Goal: Find specific page/section: Find specific page/section

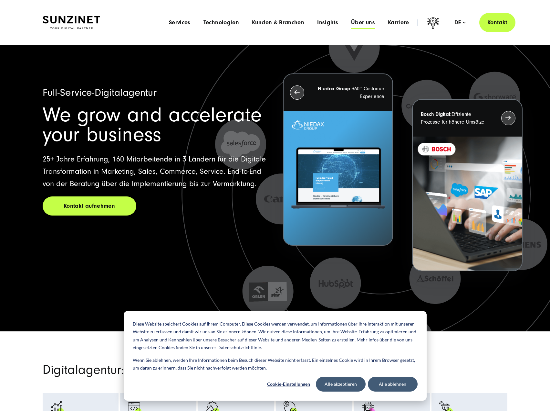
click at [359, 21] on span "Über uns" at bounding box center [363, 22] width 24 height 6
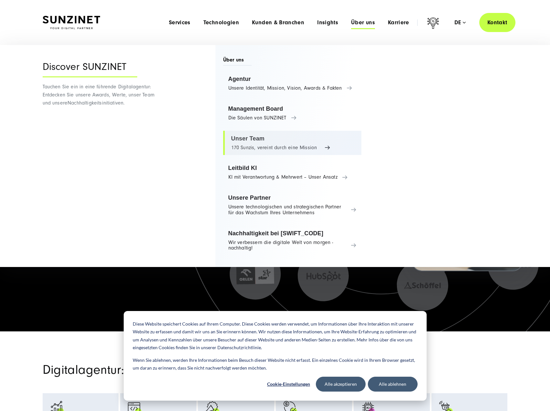
click at [268, 142] on link "Unser Team 170 Sunzis, vereint durch eine Mission" at bounding box center [292, 143] width 139 height 25
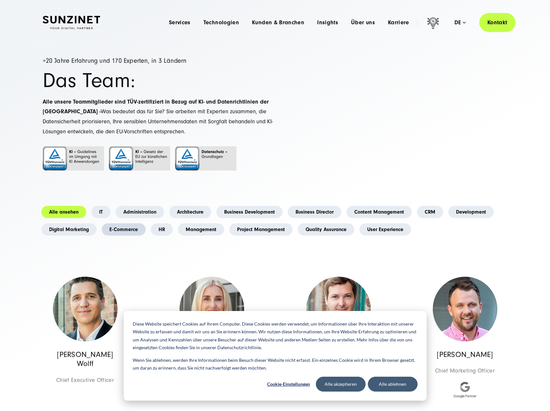
click at [127, 232] on link "E-Commerce" at bounding box center [124, 229] width 44 height 12
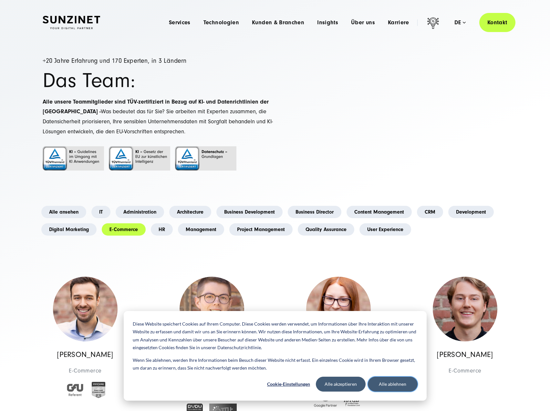
click at [396, 386] on button "Alle ablehnen" at bounding box center [393, 383] width 50 height 15
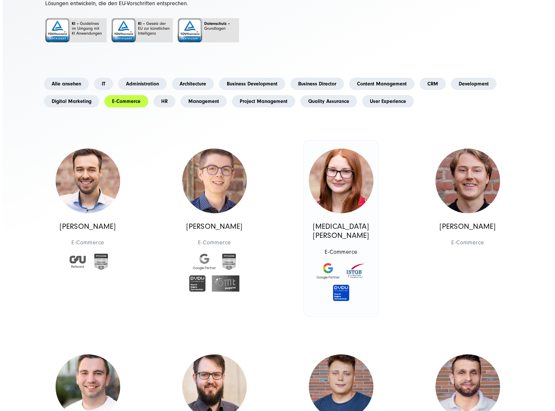
scroll to position [129, 0]
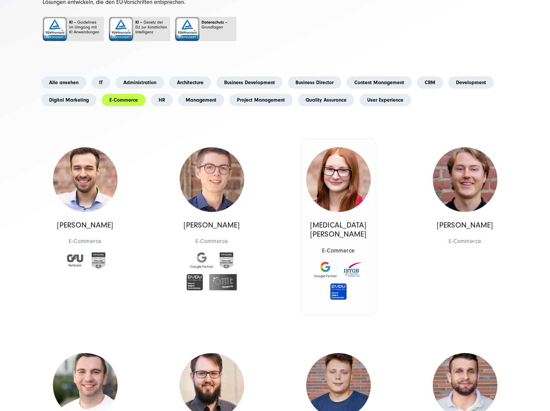
click at [356, 262] on img at bounding box center [353, 270] width 19 height 16
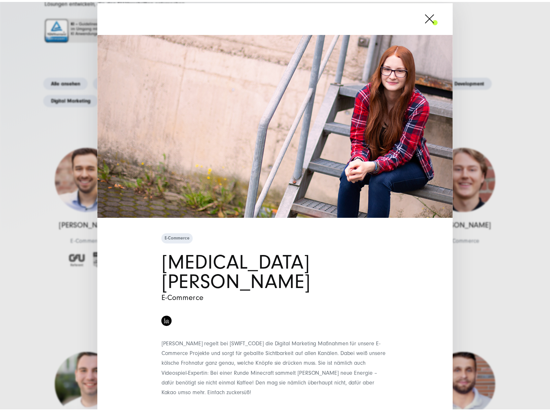
scroll to position [0, 0]
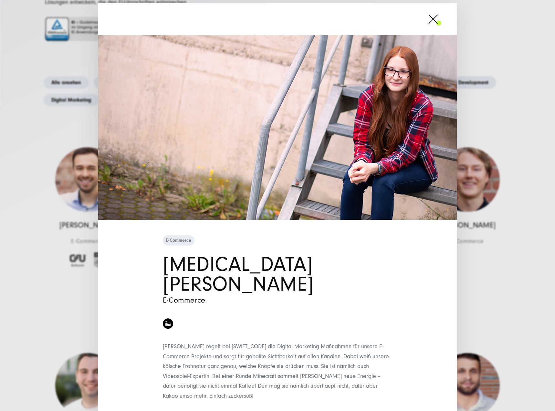
click at [442, 18] on span at bounding box center [442, 19] width 0 height 16
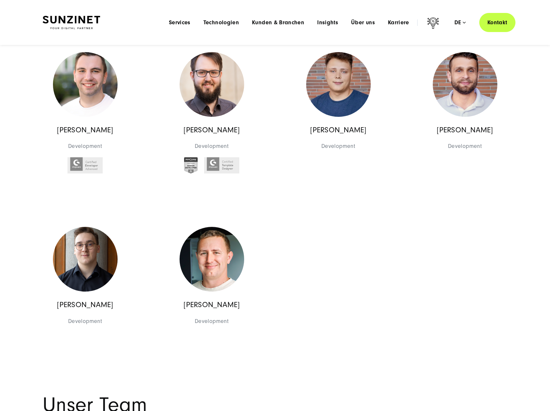
scroll to position [420, 0]
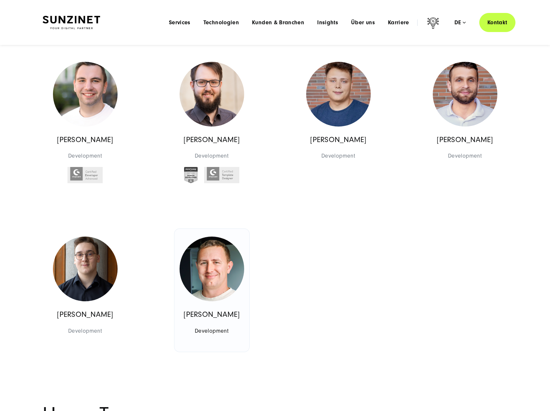
click at [198, 269] on img at bounding box center [212, 268] width 65 height 65
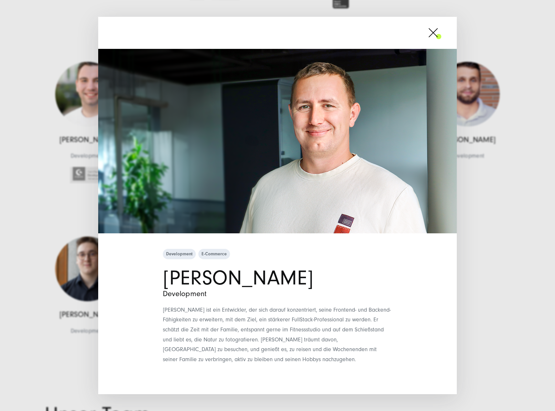
click at [442, 34] on span at bounding box center [442, 33] width 0 height 16
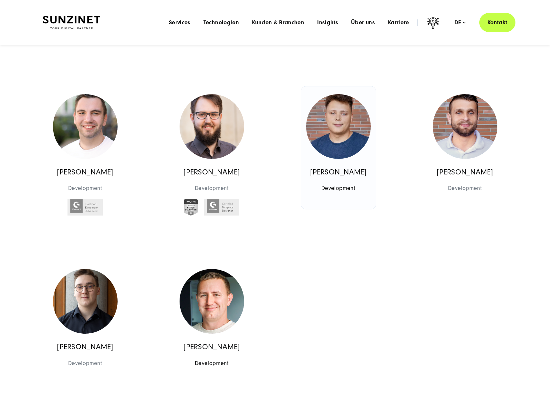
scroll to position [356, 0]
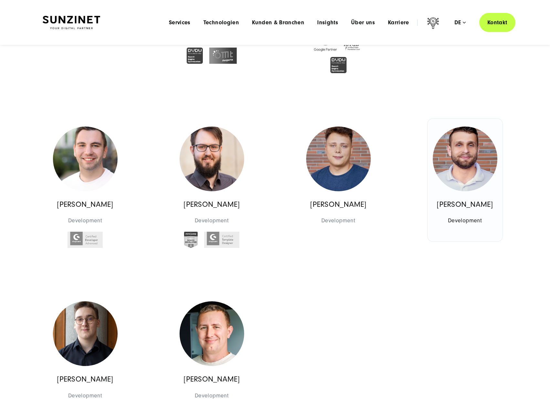
click at [475, 168] on img at bounding box center [465, 158] width 65 height 65
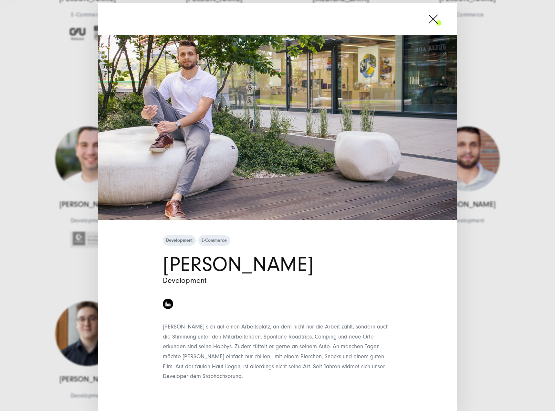
click at [442, 19] on span at bounding box center [442, 19] width 0 height 16
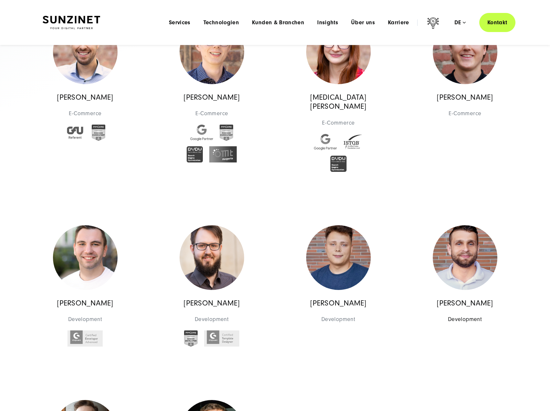
scroll to position [226, 0]
